Goal: Find specific page/section: Find specific page/section

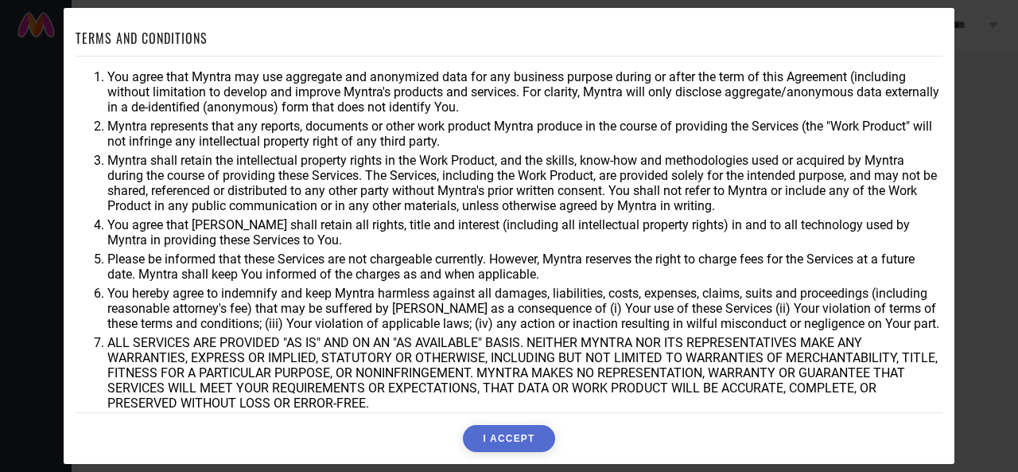
click at [507, 440] on button "I ACCEPT" at bounding box center [508, 438] width 91 height 27
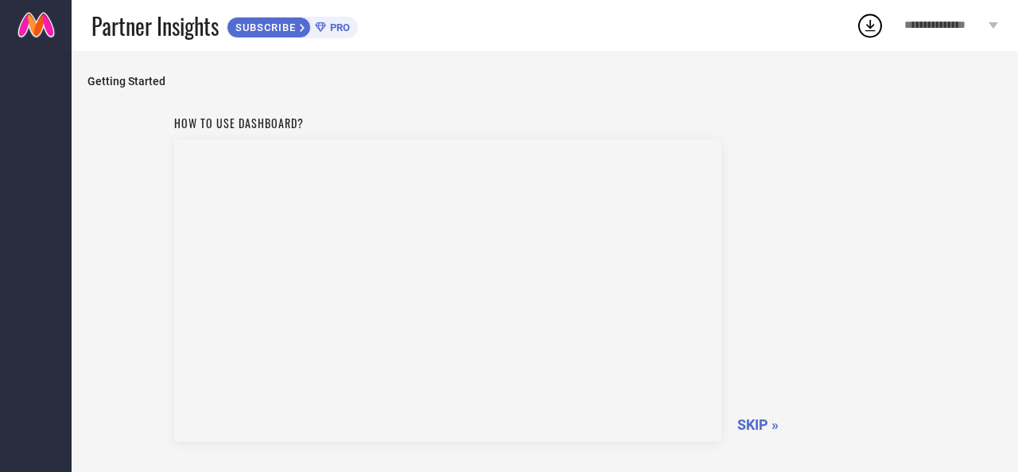
click at [737, 413] on div "How to use dashboard? SKIP »" at bounding box center [545, 275] width 742 height 337
click at [748, 422] on span "SKIP »" at bounding box center [757, 424] width 41 height 17
